Goal: Navigation & Orientation: Understand site structure

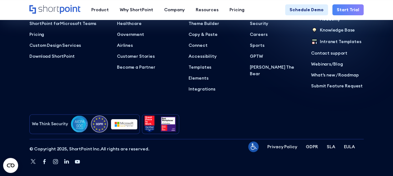
scroll to position [2722, 0]
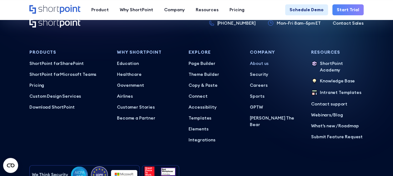
click at [259, 60] on p "About us" at bounding box center [276, 63] width 53 height 7
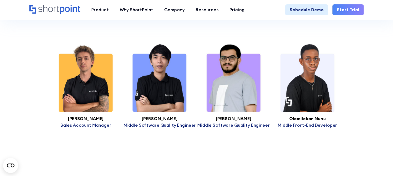
scroll to position [2146, 0]
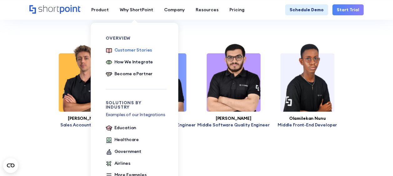
click at [123, 49] on div "Customer Stories" at bounding box center [134, 50] width 38 height 7
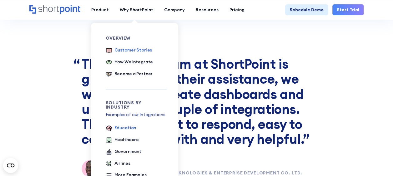
scroll to position [1958, 0]
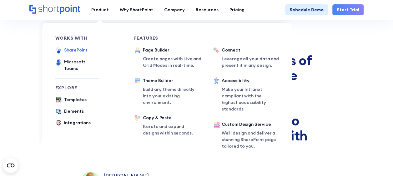
click at [83, 52] on div "SharePoint" at bounding box center [76, 50] width 24 height 7
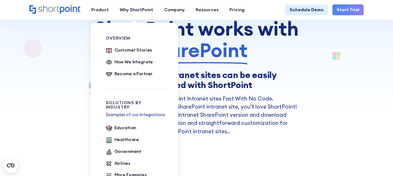
scroll to position [62, 0]
